Goal: Transaction & Acquisition: Purchase product/service

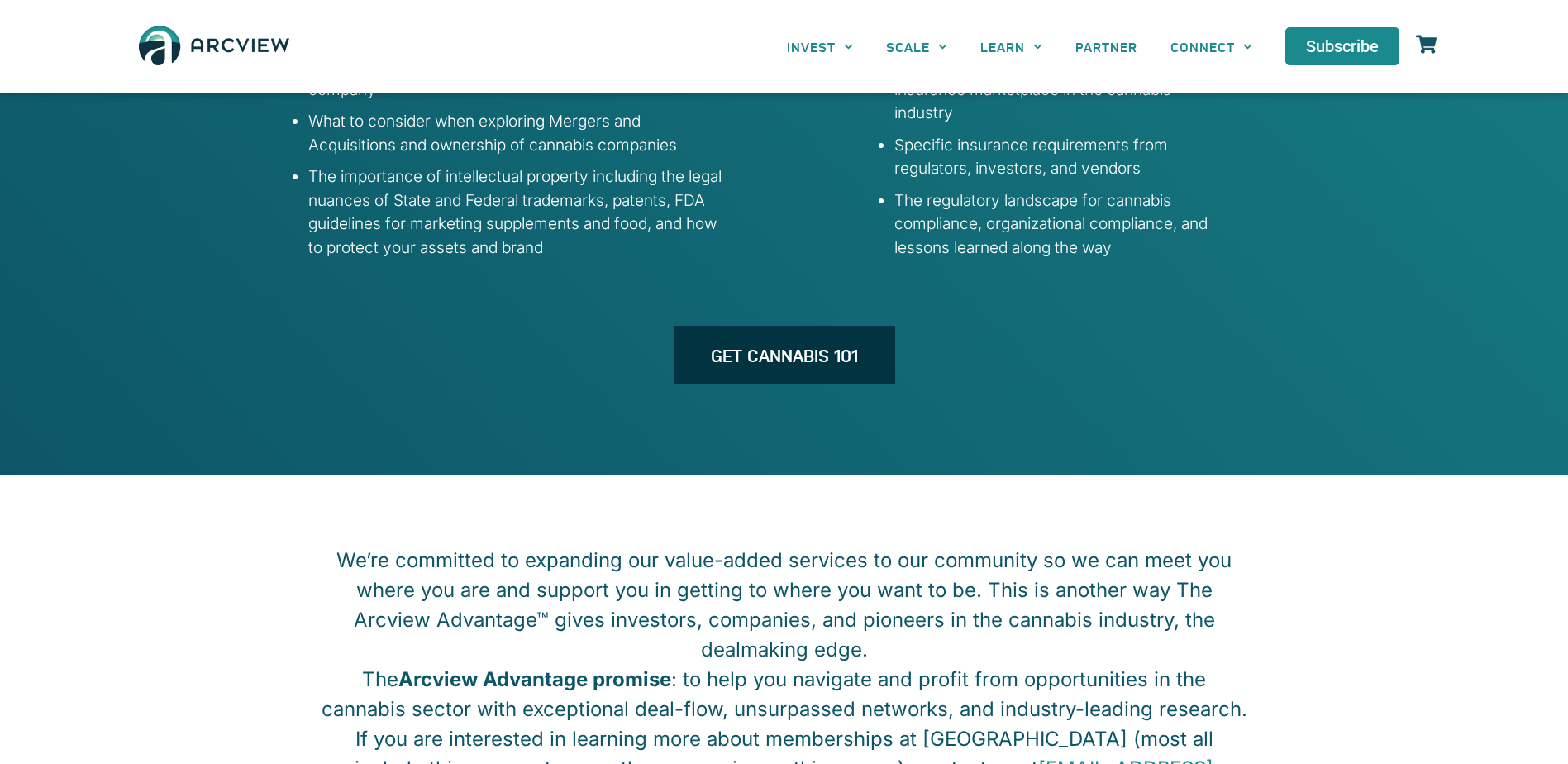
scroll to position [2646, 0]
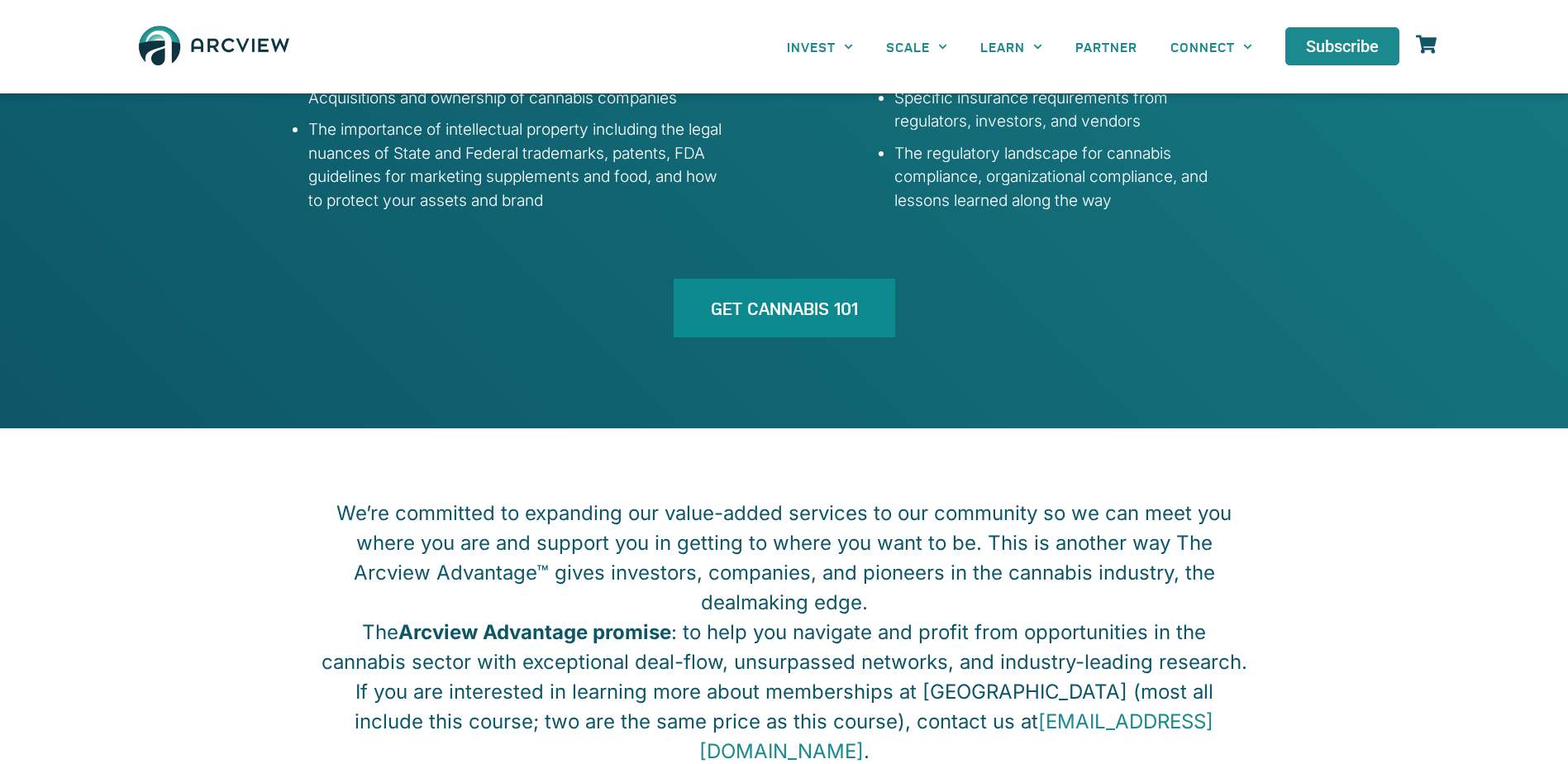
click at [719, 299] on span "GET CANNABIS 101" at bounding box center [784, 307] width 147 height 17
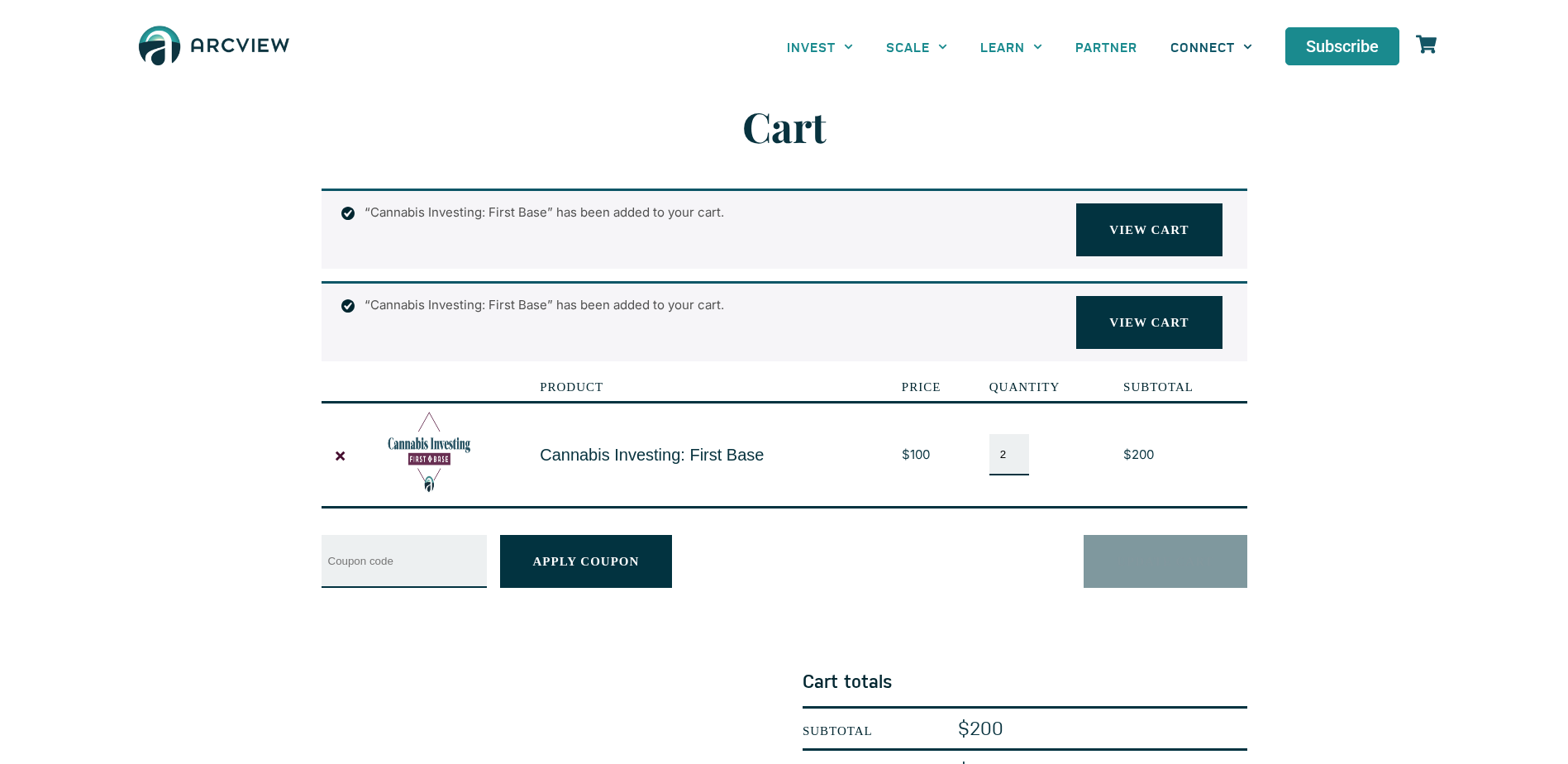
click at [1214, 38] on link "CONNECT" at bounding box center [1212, 46] width 115 height 37
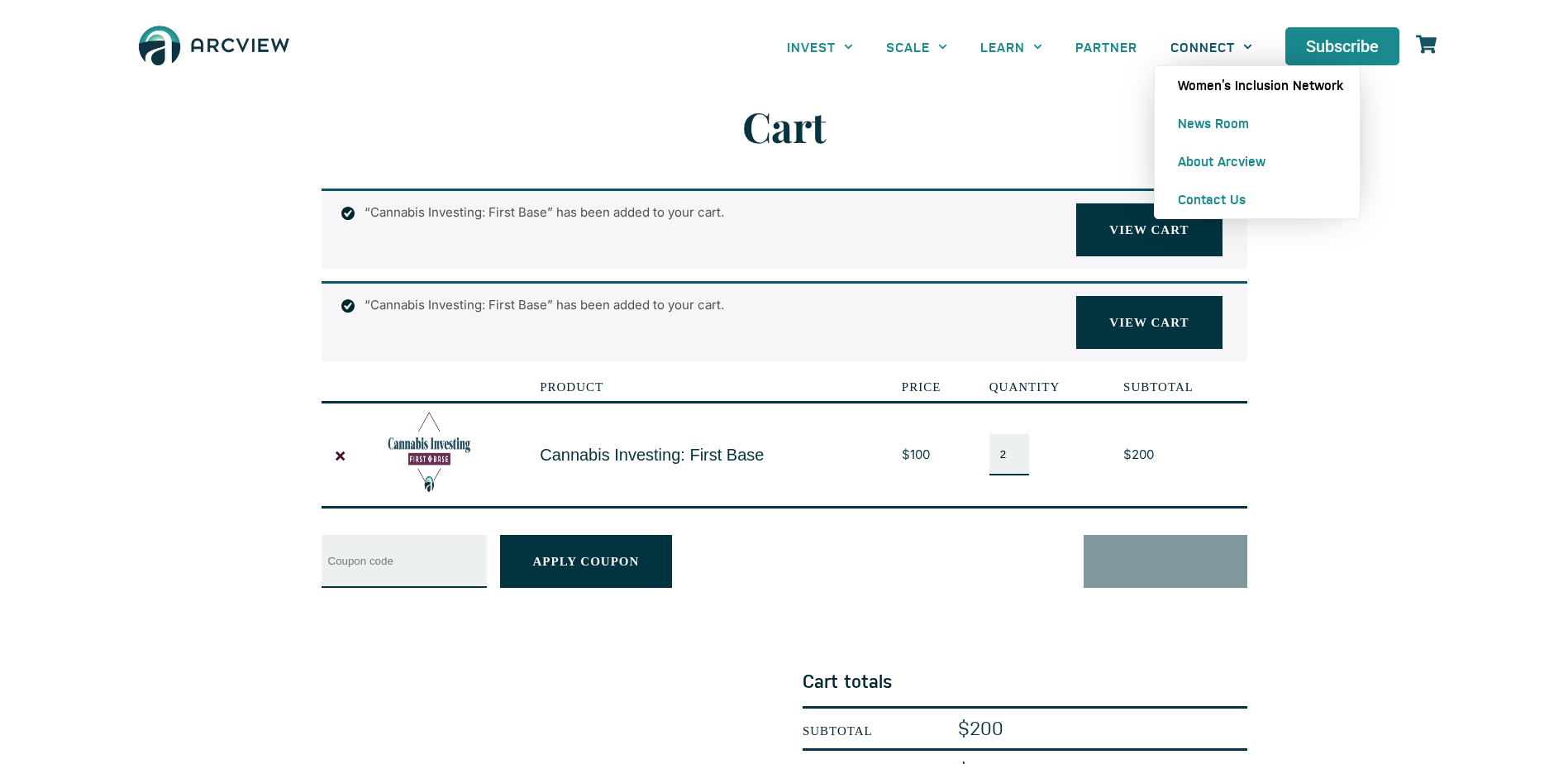
click at [1228, 88] on link "Women’s Inclusion Network" at bounding box center [1257, 85] width 205 height 38
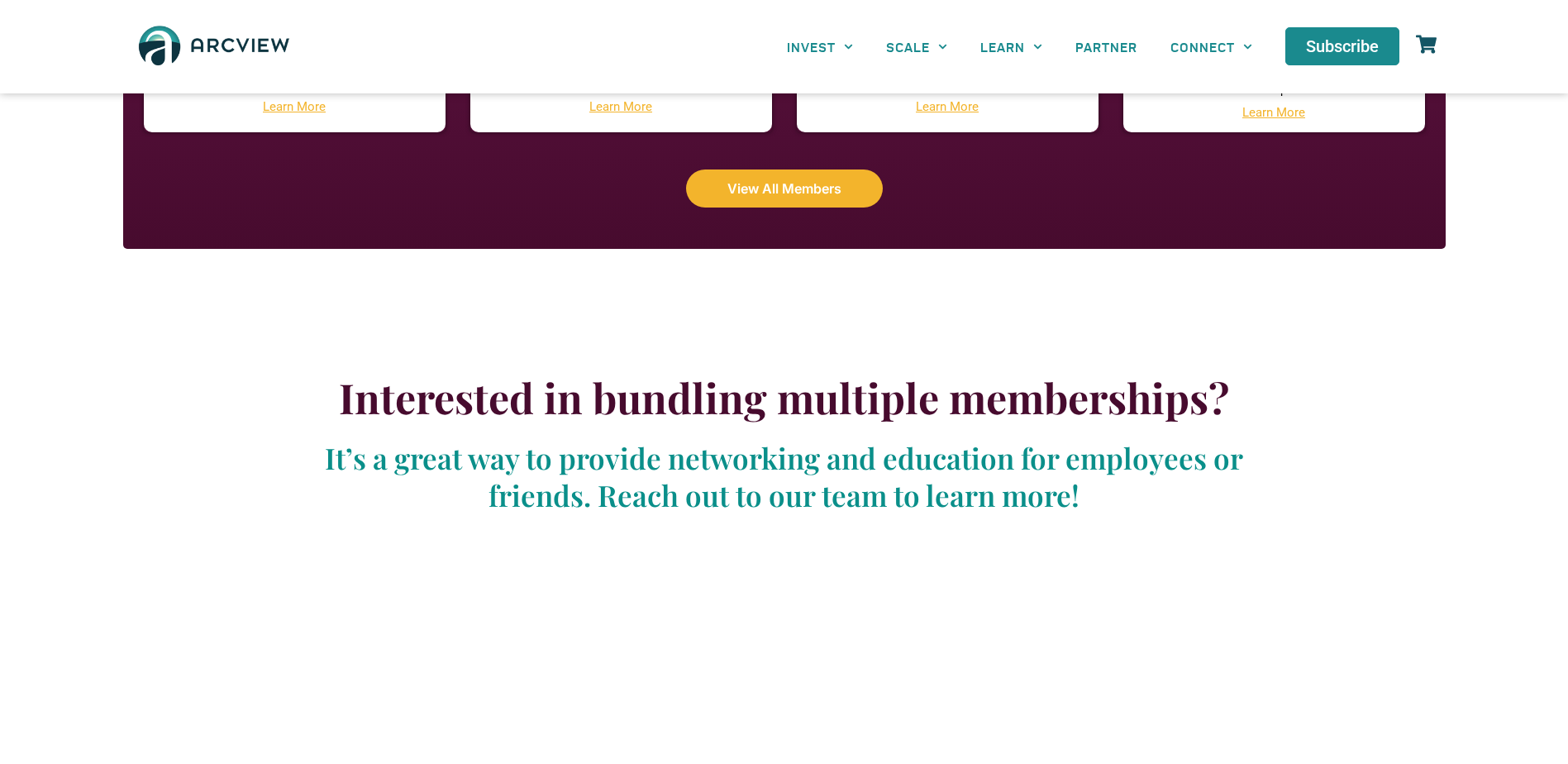
scroll to position [1985, 0]
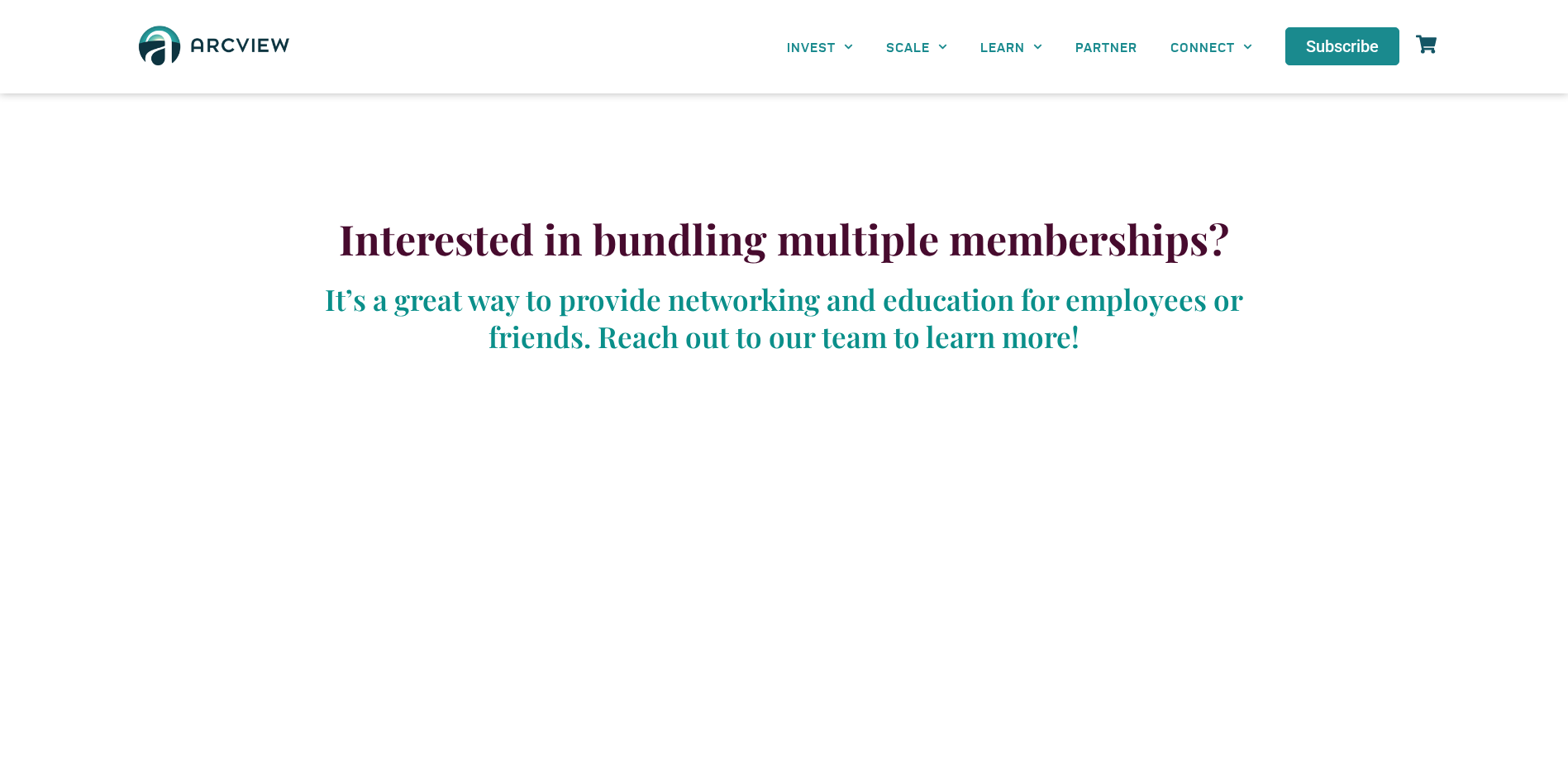
drag, startPoint x: 1335, startPoint y: 600, endPoint x: 1326, endPoint y: 592, distance: 12.0
click at [1336, 600] on section "Interested in bundling multiple memberships? It’s a great way to provide networ…" at bounding box center [784, 612] width 1568 height 879
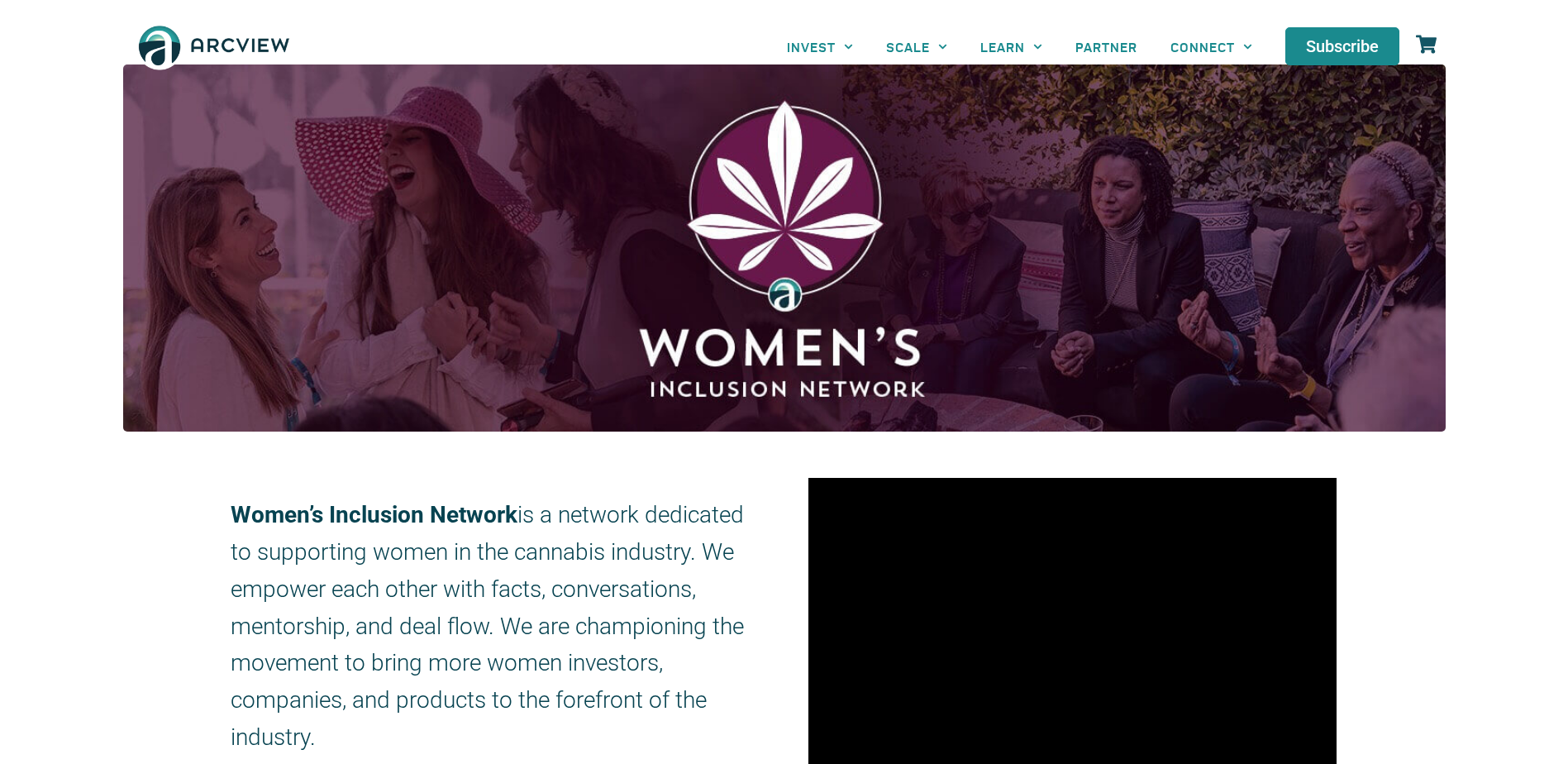
scroll to position [0, 0]
